Goal: Find contact information: Find contact information

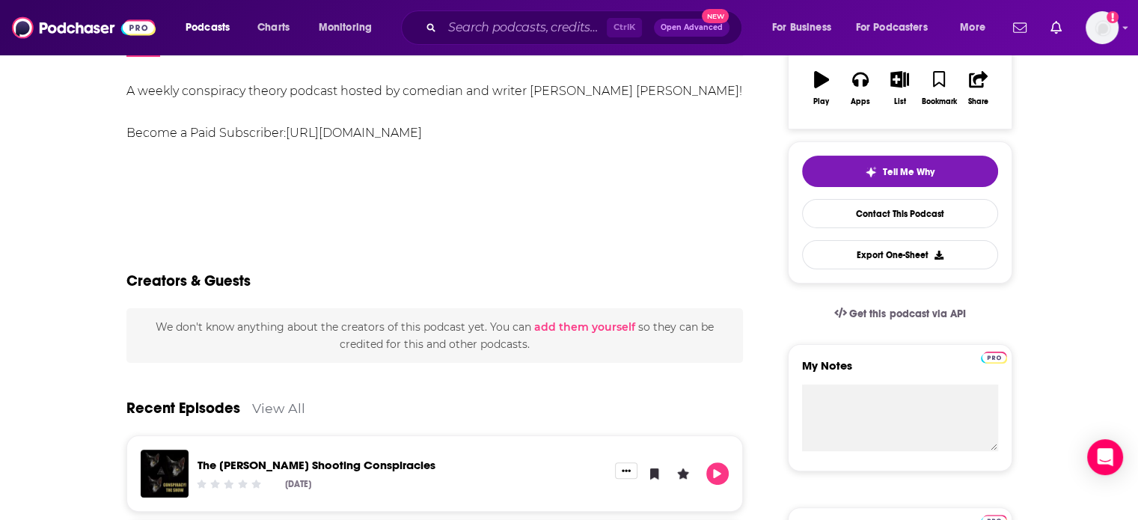
scroll to position [150, 0]
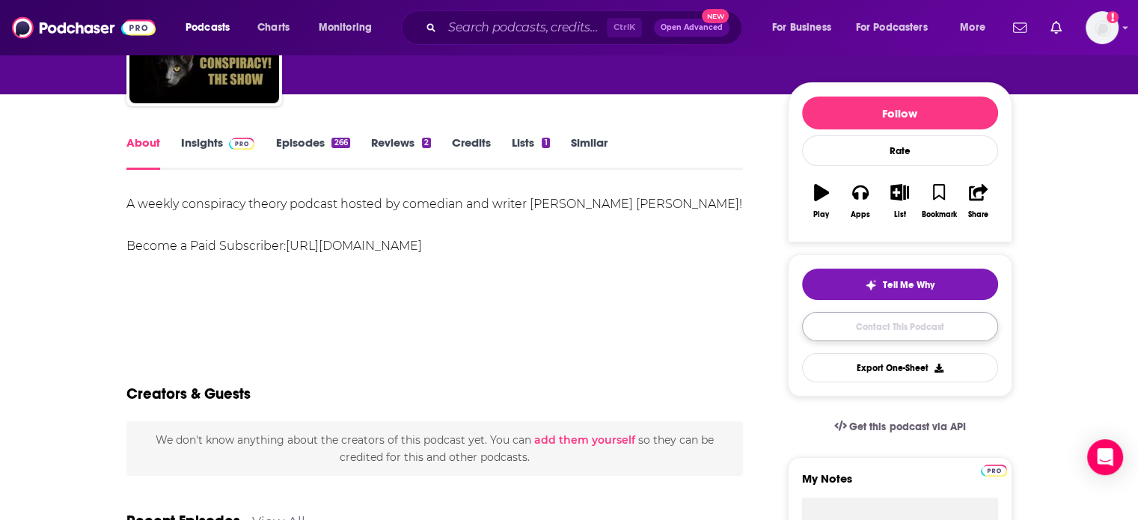
click at [914, 325] on link "Contact This Podcast" at bounding box center [900, 326] width 196 height 29
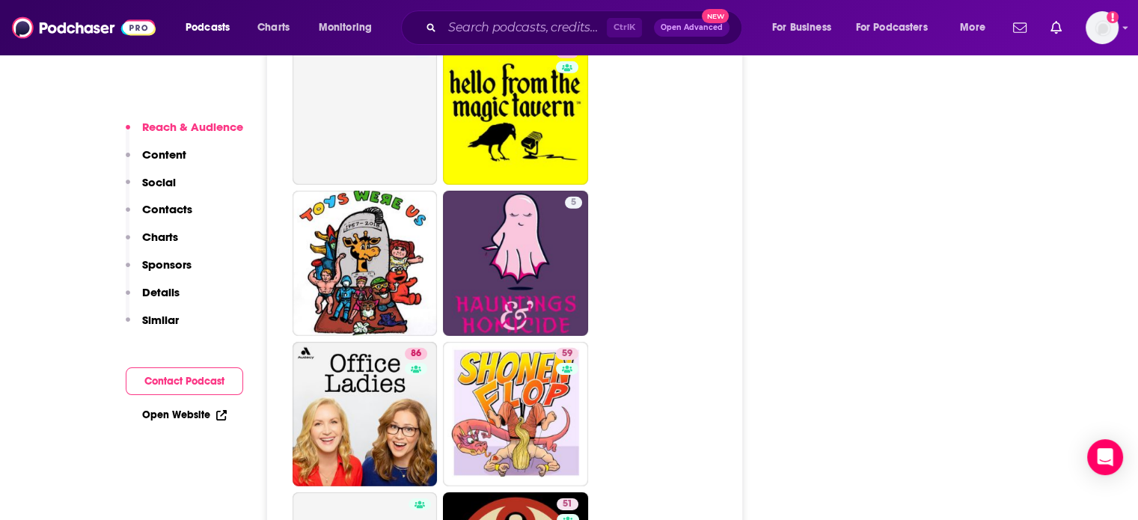
scroll to position [4549, 0]
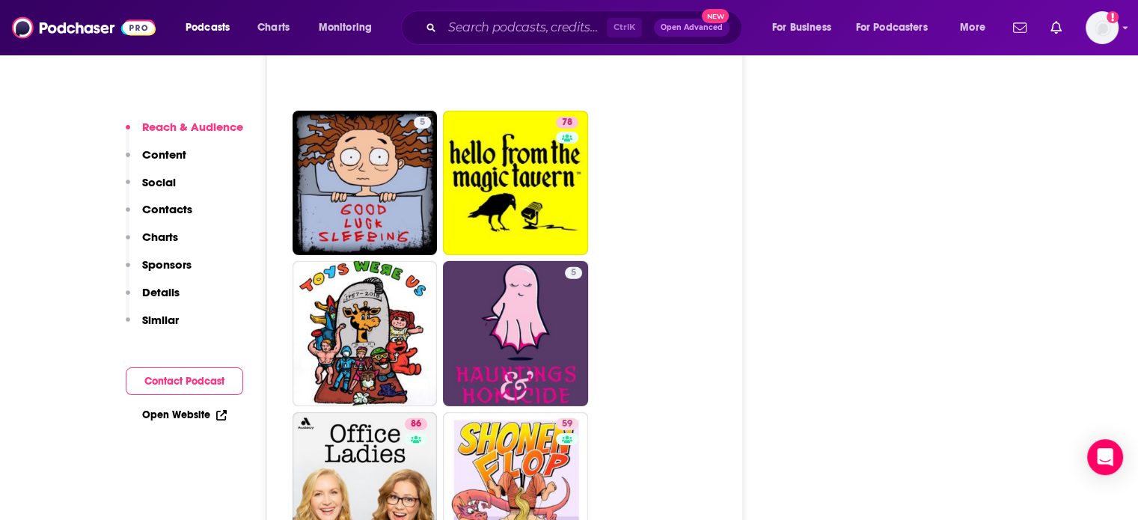
click at [191, 375] on button "Contact Podcast" at bounding box center [184, 381] width 117 height 28
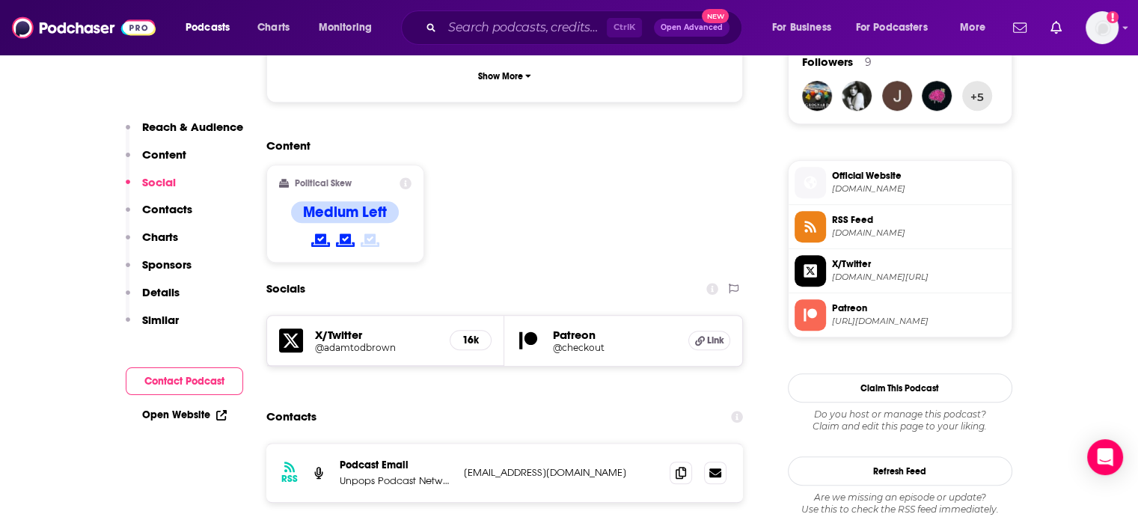
scroll to position [1141, 0]
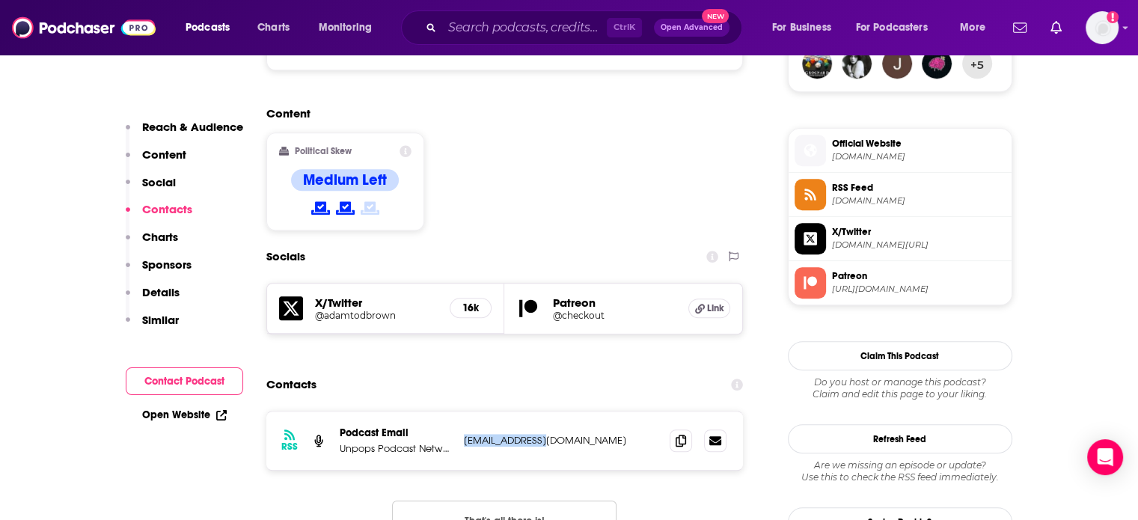
drag, startPoint x: 568, startPoint y: 350, endPoint x: 458, endPoint y: 349, distance: 110.7
click at [458, 411] on div "RSS Podcast Email Unpops Podcast Network [EMAIL_ADDRESS][DOMAIN_NAME] [EMAIL_AD…" at bounding box center [504, 440] width 477 height 58
copy p "[EMAIL_ADDRESS][DOMAIN_NAME]"
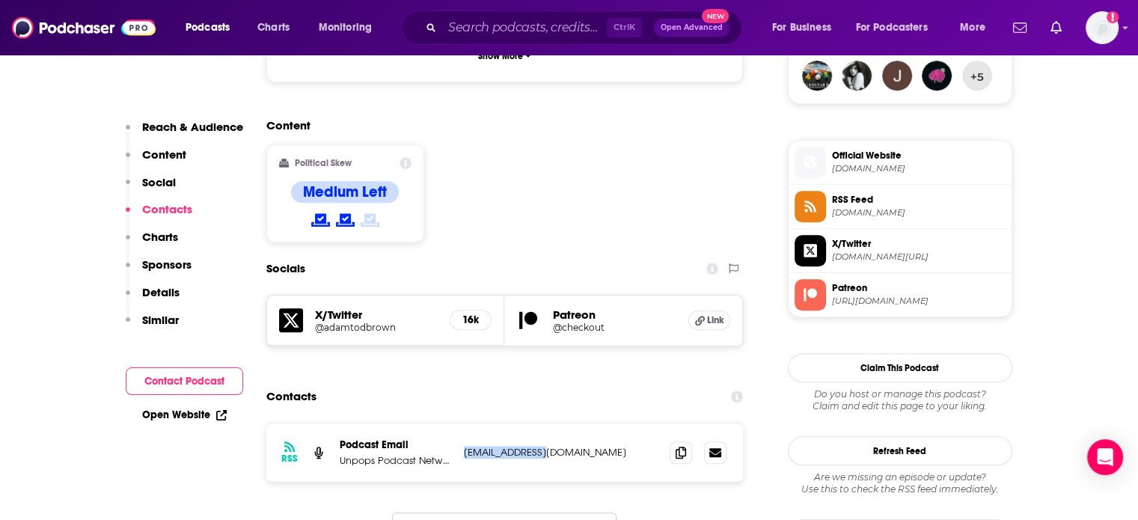
scroll to position [1216, 0]
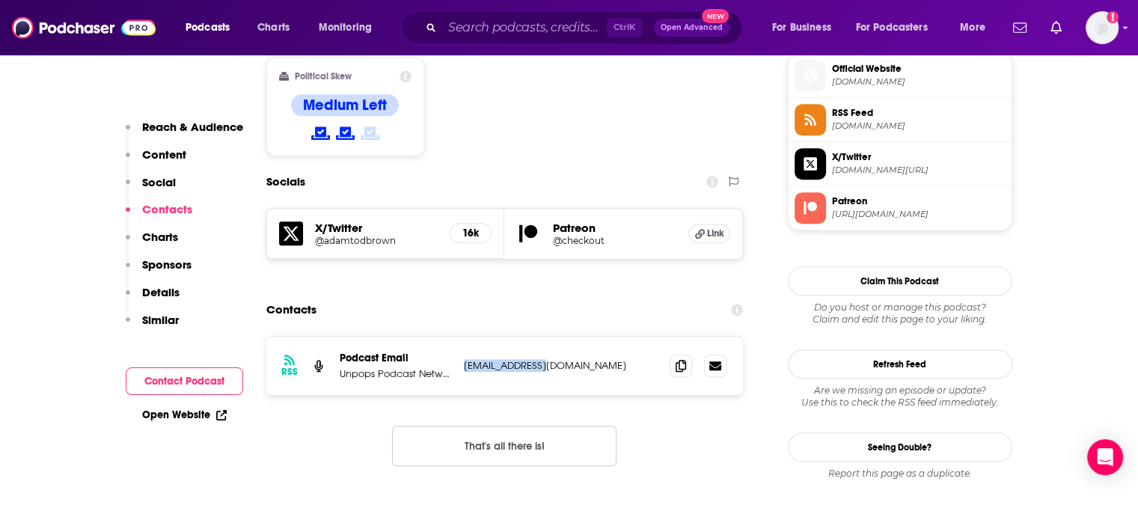
copy p "[EMAIL_ADDRESS][DOMAIN_NAME]"
